Goal: Use online tool/utility: Utilize a website feature to perform a specific function

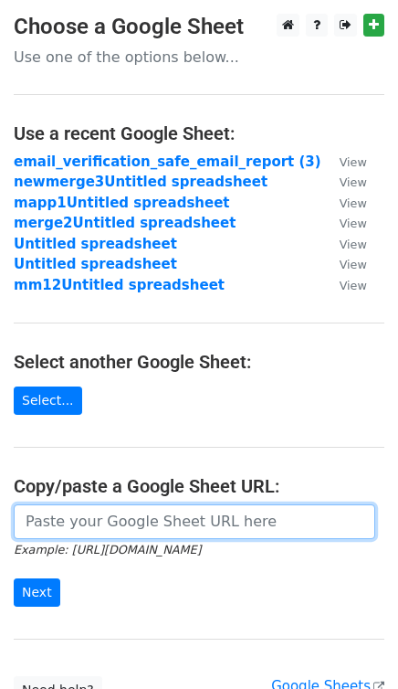
click at [84, 533] on input "url" at bounding box center [195, 521] width 362 height 35
paste input "https://docs.google.com/spreadsheets/d/1TcAUAb9Ua1EnfvfdceXP_XYfXar5xTN_7Cq4-vz…"
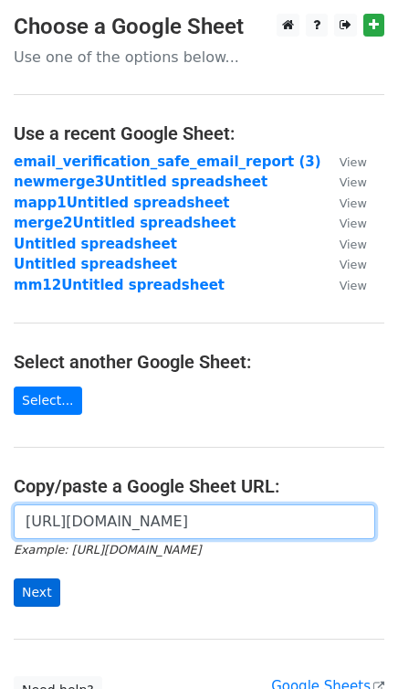
type input "https://docs.google.com/spreadsheets/d/1TcAUAb9Ua1EnfvfdceXP_XYfXar5xTN_7Cq4-vz…"
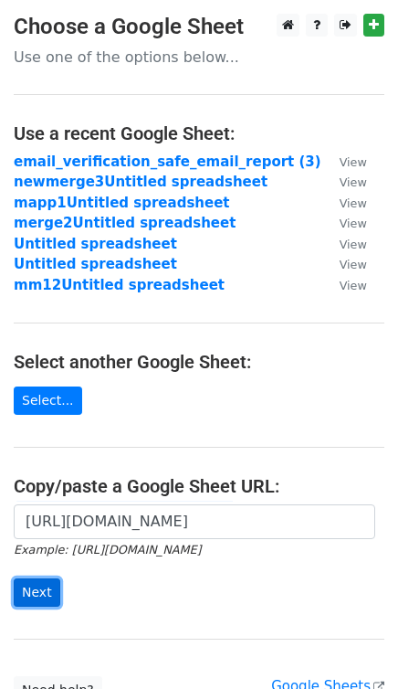
click at [33, 579] on input "Next" at bounding box center [37, 592] width 47 height 28
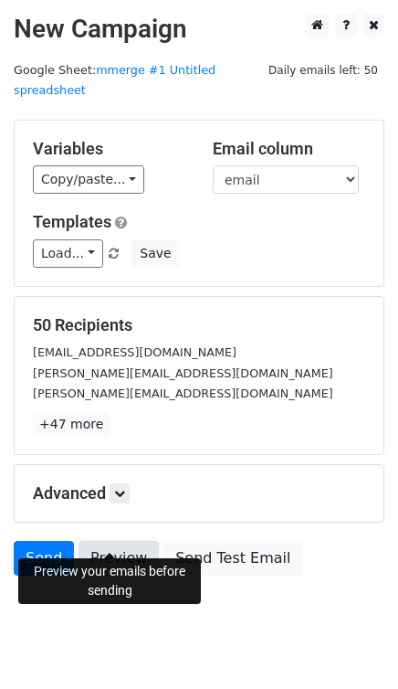
click at [94, 541] on link "Preview" at bounding box center [119, 558] width 80 height 35
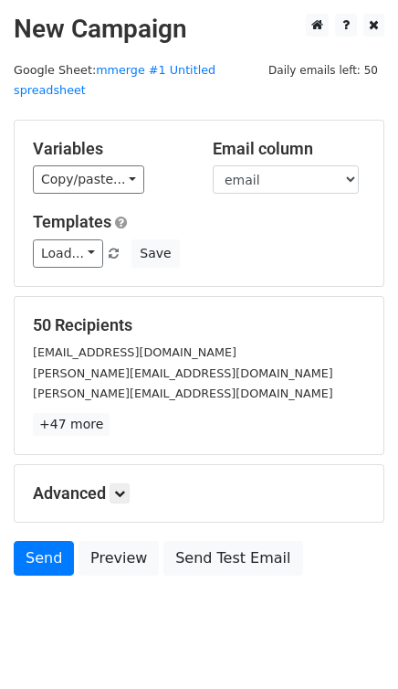
click at [28, 165] on div "Variables Copy/paste... {{first name}} {{last name}} {{email}}" at bounding box center [109, 167] width 180 height 56
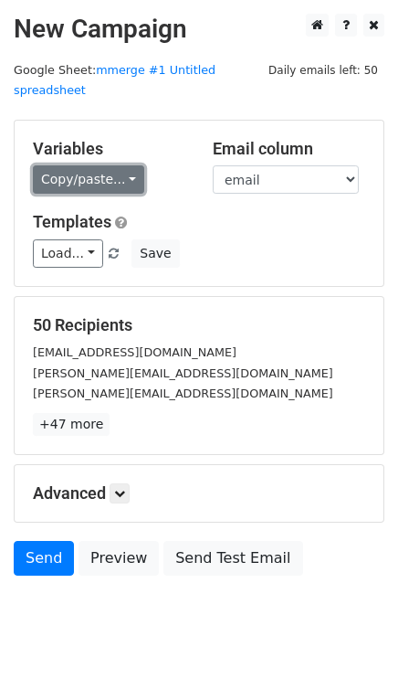
click at [39, 165] on link "Copy/paste..." at bounding box center [88, 179] width 111 height 28
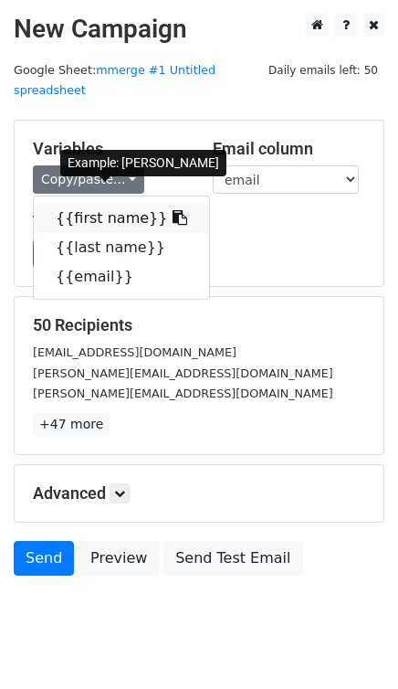
click at [47, 204] on link "{{first name}}" at bounding box center [121, 218] width 175 height 29
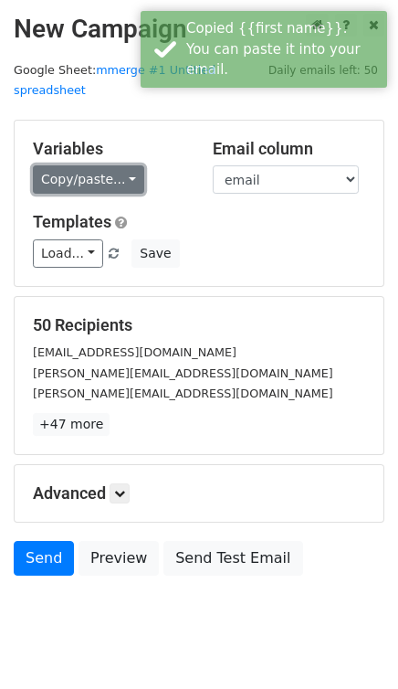
click at [58, 165] on link "Copy/paste..." at bounding box center [88, 179] width 111 height 28
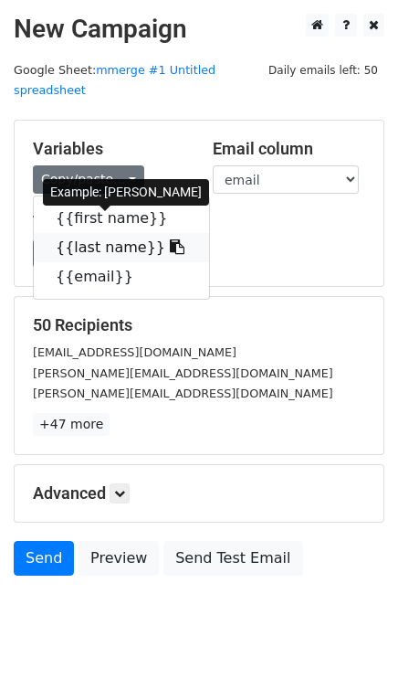
click at [76, 233] on link "{{last name}}" at bounding box center [121, 247] width 175 height 29
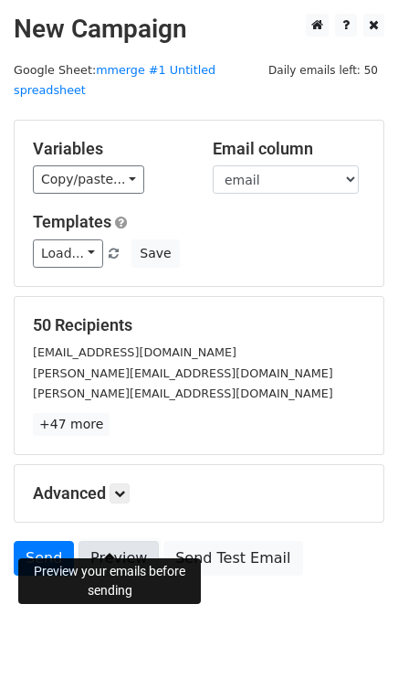
click at [112, 541] on link "Preview" at bounding box center [119, 558] width 80 height 35
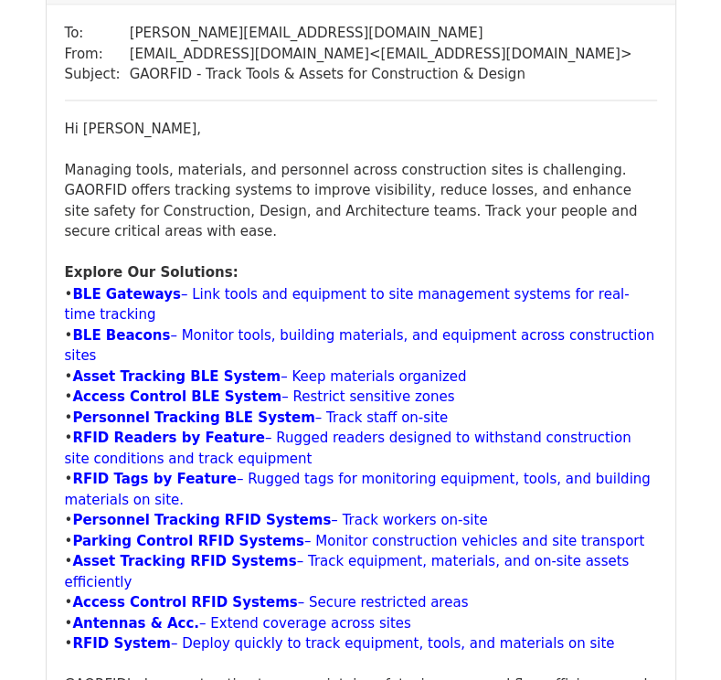
scroll to position [1644, 0]
